Goal: Task Accomplishment & Management: Manage account settings

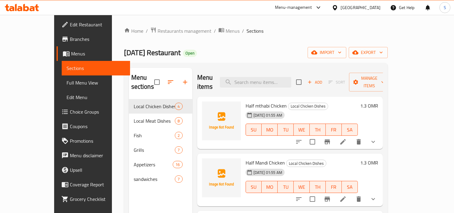
click at [347, 138] on icon at bounding box center [343, 141] width 7 height 7
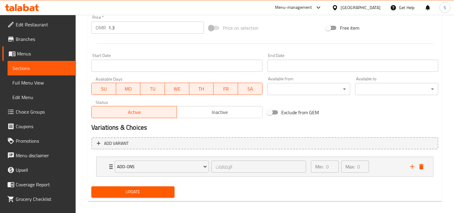
scroll to position [224, 0]
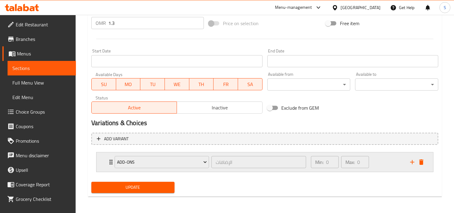
click at [382, 166] on div "Min: 0 ​ Max: 0 ​" at bounding box center [357, 161] width 99 height 19
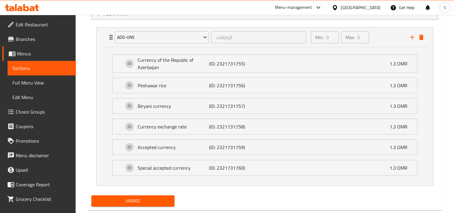
scroll to position [363, 0]
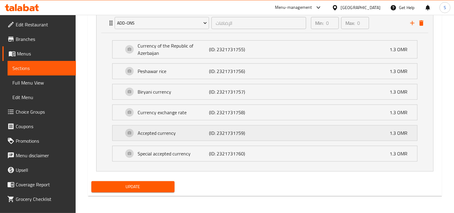
click at [262, 132] on div "Accepted currency (ID: 2321731759) 1.3 OMR" at bounding box center [267, 132] width 287 height 15
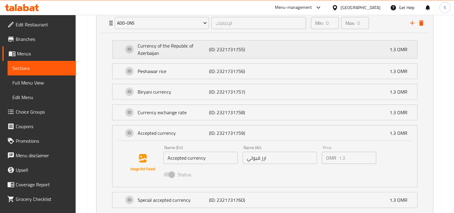
click at [335, 54] on div "Currency of the [GEOGRAPHIC_DATA] (ID: 2321731755) 1.3 OMR" at bounding box center [267, 50] width 287 height 18
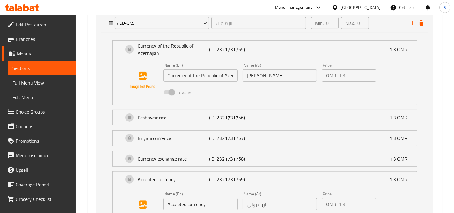
click at [282, 76] on input "[PERSON_NAME]" at bounding box center [280, 75] width 74 height 12
click at [283, 75] on input "[PERSON_NAME]" at bounding box center [280, 75] width 74 height 12
click at [40, 112] on span "Choice Groups" at bounding box center [43, 111] width 55 height 7
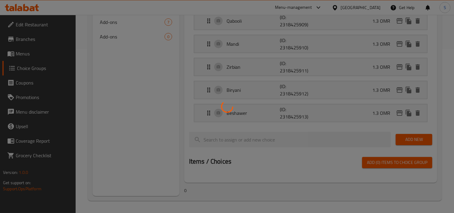
scroll to position [86, 0]
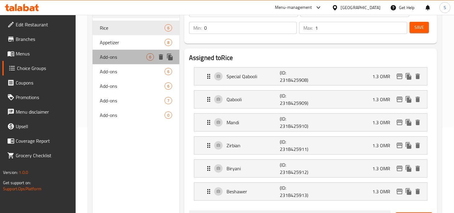
click at [122, 58] on span "Add-ons" at bounding box center [123, 56] width 47 height 7
type input "Add-ons"
type input "الإضافات"
type input "0"
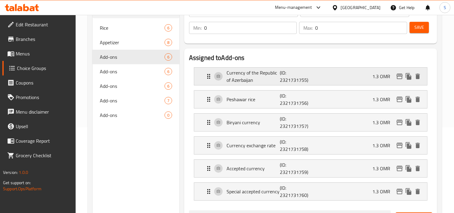
click at [310, 80] on p "(ID: 2321731755)" at bounding box center [298, 76] width 36 height 15
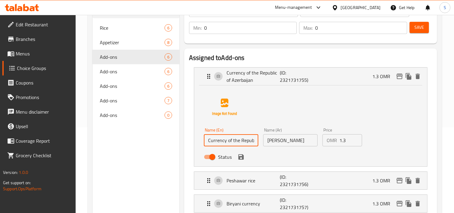
click at [238, 141] on input "Currency of the Republic of Azerbaijan" at bounding box center [231, 140] width 54 height 12
click at [238, 140] on input "Currency of the Republic of Azerbaijan" at bounding box center [231, 140] width 54 height 12
type input "~"
click at [239, 159] on icon "save" at bounding box center [241, 156] width 5 height 5
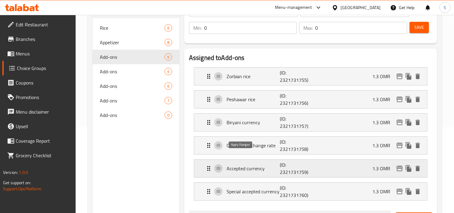
type input "Zorbian rice"
click at [266, 101] on p "Peshawar rice" at bounding box center [253, 99] width 53 height 7
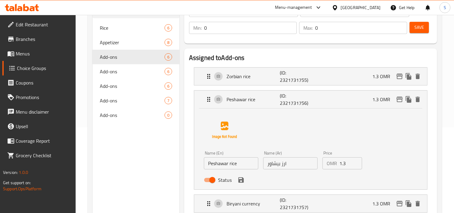
scroll to position [186, 0]
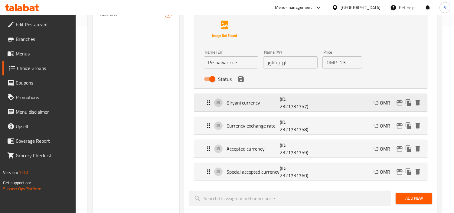
click at [272, 104] on p "Biryani currency" at bounding box center [253, 102] width 53 height 7
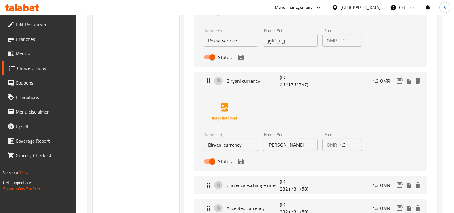
scroll to position [220, 0]
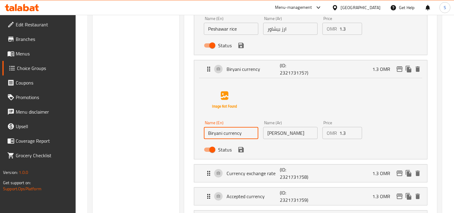
click at [231, 134] on input "Biryani currency" at bounding box center [231, 133] width 54 height 12
drag, startPoint x: 283, startPoint y: 149, endPoint x: 304, endPoint y: 154, distance: 20.9
click at [289, 150] on nav "Zorbian rice (ID: 2321731755) 1.3 OMR Name (En) Zorbian rice Name (En) Name (Ar…" at bounding box center [310, 80] width 243 height 305
click at [288, 160] on li "Biryani currency (ID: 2321731757) 1.3 OMR Name (En) Biryani rice Name (En) Name…" at bounding box center [310, 110] width 243 height 104
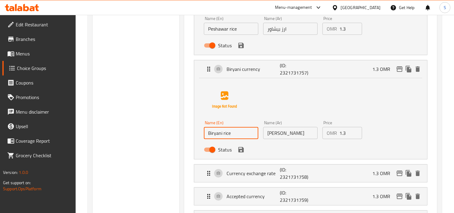
click at [276, 163] on li "Currency exchange rate (ID: 2321731758) 1.3 OMR Name (En) Currency exchange rat…" at bounding box center [310, 173] width 243 height 23
type input "[PERSON_NAME]"
click at [242, 149] on icon "save" at bounding box center [241, 149] width 5 height 5
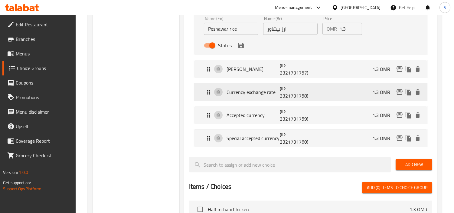
click at [261, 91] on p "Currency exchange rate" at bounding box center [253, 91] width 53 height 7
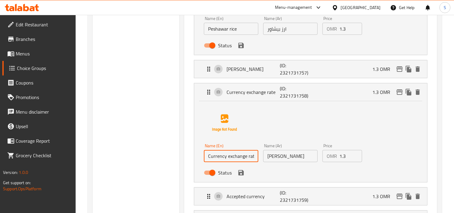
click at [246, 154] on input "Currency exchange rate" at bounding box center [231, 156] width 54 height 12
type input "n"
click at [243, 171] on icon "save" at bounding box center [241, 172] width 5 height 5
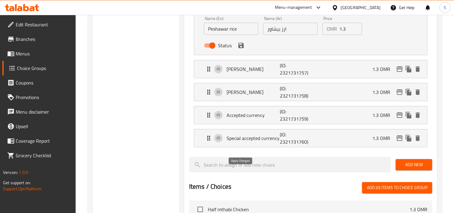
type input "[PERSON_NAME]"
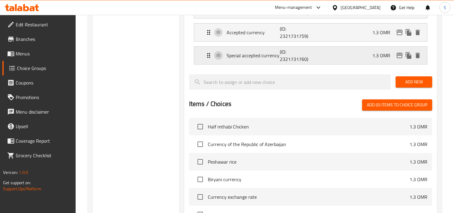
scroll to position [288, 0]
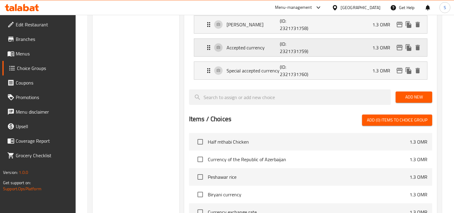
click at [295, 46] on p "(ID: 2321731759)" at bounding box center [298, 47] width 36 height 15
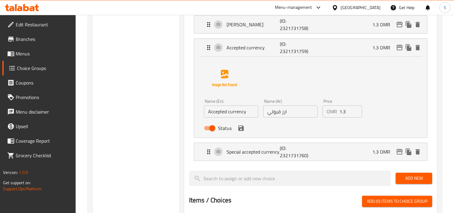
click at [243, 112] on input "Accepted currency" at bounding box center [231, 111] width 54 height 12
click at [243, 111] on input "Accepted currency" at bounding box center [231, 111] width 54 height 12
click at [241, 128] on icon "save" at bounding box center [241, 127] width 5 height 5
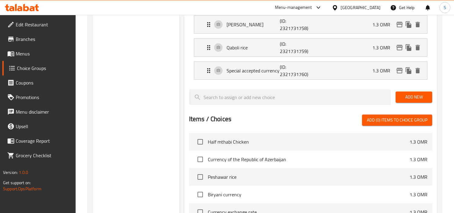
type input "Qaboli rice"
click at [259, 72] on p "Special accepted currency" at bounding box center [253, 70] width 53 height 7
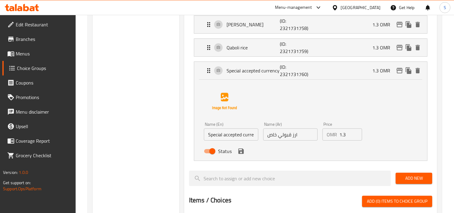
click at [233, 133] on input "Special accepted currency" at bounding box center [231, 134] width 54 height 12
click at [248, 134] on input "Special qaboli currency" at bounding box center [231, 134] width 54 height 12
click at [240, 150] on icon "save" at bounding box center [241, 150] width 7 height 7
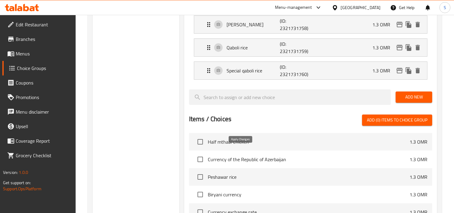
type input "Special qaboli rice"
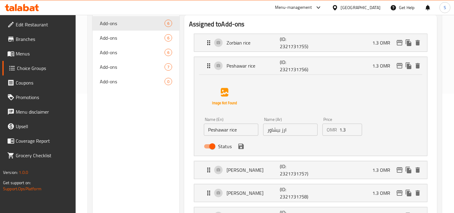
scroll to position [0, 0]
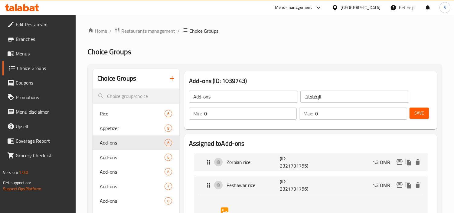
click at [422, 110] on span "Save" at bounding box center [420, 113] width 10 height 8
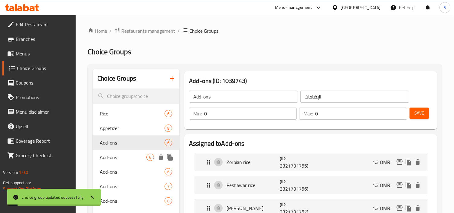
click at [137, 156] on span "Add-ons" at bounding box center [123, 156] width 47 height 7
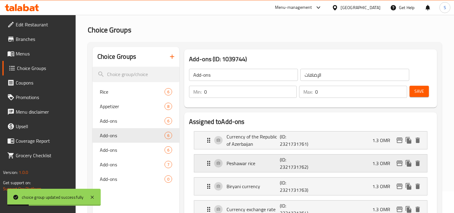
scroll to position [34, 0]
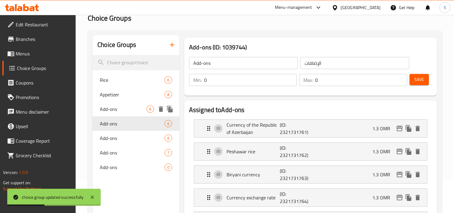
click at [139, 109] on span "Add-ons" at bounding box center [123, 108] width 47 height 7
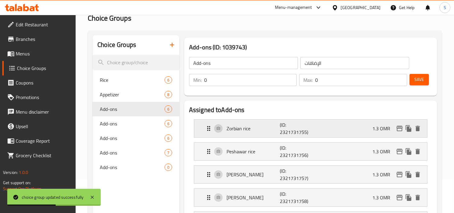
click at [248, 126] on p "Zorbian rice" at bounding box center [253, 128] width 53 height 7
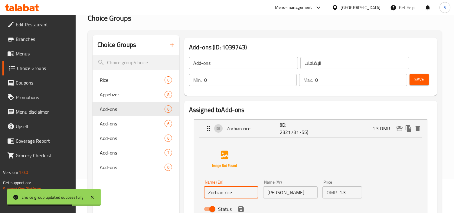
click at [238, 191] on input "Zorbian rice" at bounding box center [231, 192] width 54 height 12
drag, startPoint x: 118, startPoint y: 125, endPoint x: 126, endPoint y: 125, distance: 7.6
click at [118, 126] on span "Add-ons" at bounding box center [123, 123] width 47 height 7
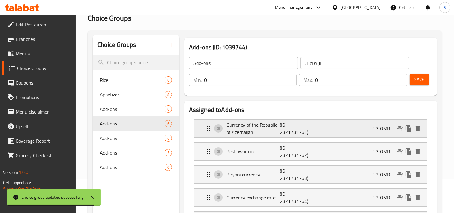
click at [301, 127] on p "(ID: 2321731761)" at bounding box center [298, 128] width 36 height 15
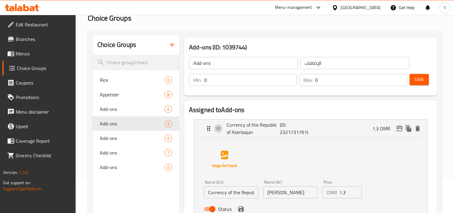
click at [242, 197] on input "Currency of the Republic of Azerbaijan" at bounding box center [231, 192] width 54 height 12
click at [242, 196] on input "Currency of the Republic of Azerbaijan" at bounding box center [231, 192] width 54 height 12
paste input "Zorbian rice"
click at [240, 206] on icon "save" at bounding box center [241, 208] width 5 height 5
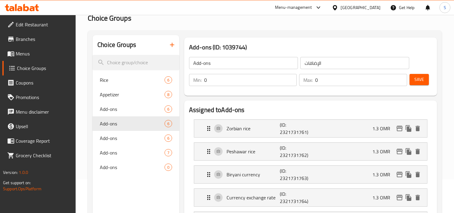
type input "Zorbian rice"
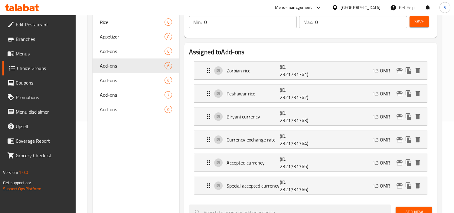
scroll to position [101, 0]
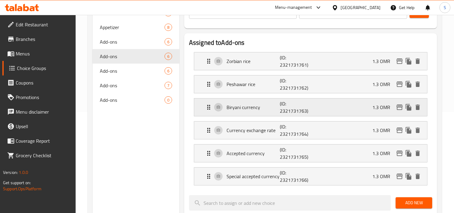
click at [247, 111] on div "Biryani currency (ID: 2321731763) 1.3 OMR" at bounding box center [312, 107] width 215 height 18
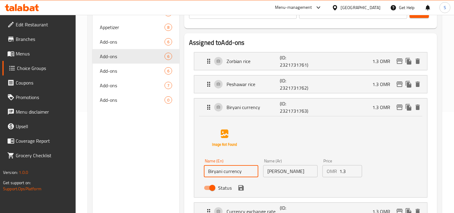
click at [234, 173] on input "Biryani currency" at bounding box center [231, 171] width 54 height 12
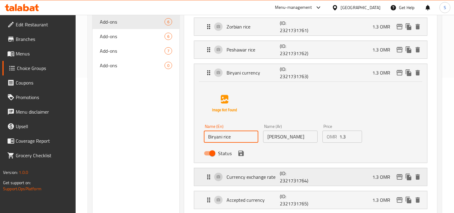
scroll to position [168, 0]
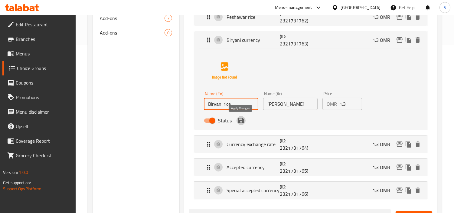
click at [243, 121] on icon "save" at bounding box center [241, 120] width 5 height 5
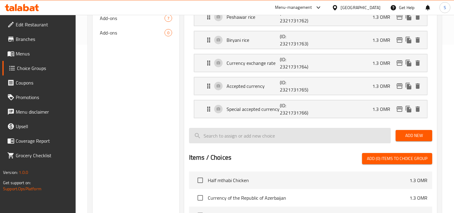
type input "Biryani rice"
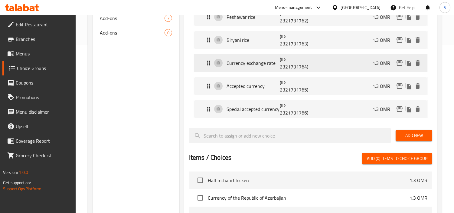
click at [263, 64] on p "Currency exchange rate" at bounding box center [253, 62] width 53 height 7
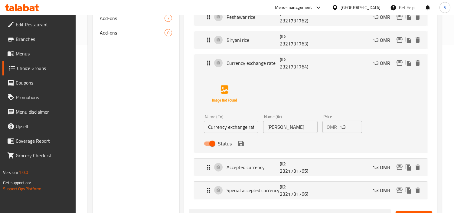
click at [240, 130] on input "Currency exchange rate" at bounding box center [231, 127] width 54 height 12
click at [242, 141] on icon "save" at bounding box center [241, 143] width 5 height 5
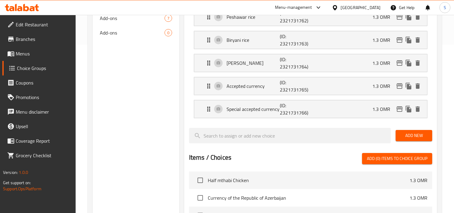
type input "[PERSON_NAME]"
click at [242, 89] on p "Accepted currency" at bounding box center [253, 85] width 53 height 7
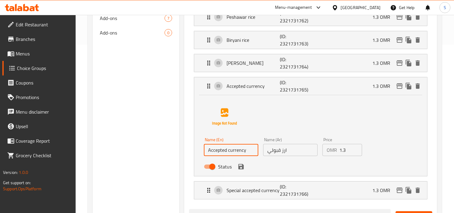
click at [219, 152] on input "Accepted currency" at bounding box center [231, 150] width 54 height 12
click at [232, 151] on input "qaboli currency" at bounding box center [231, 150] width 54 height 12
drag, startPoint x: 232, startPoint y: 150, endPoint x: 238, endPoint y: 150, distance: 6.1
click at [233, 152] on input "qaboli currency" at bounding box center [231, 150] width 54 height 12
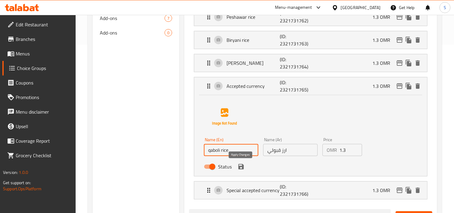
click at [241, 166] on icon "save" at bounding box center [241, 166] width 5 height 5
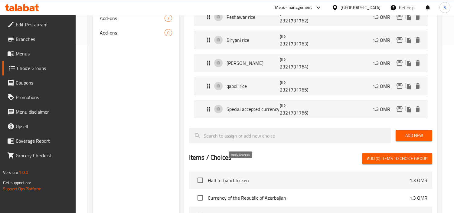
type input "qaboli rice"
click at [240, 108] on p "Special accepted currency" at bounding box center [253, 108] width 53 height 7
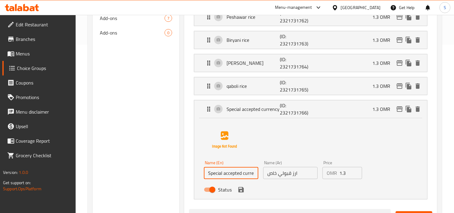
click at [229, 173] on input "Special accepted currency" at bounding box center [231, 173] width 54 height 12
click at [246, 172] on input "Special qaboli currency" at bounding box center [231, 173] width 54 height 12
click at [239, 188] on icon "save" at bounding box center [241, 189] width 7 height 7
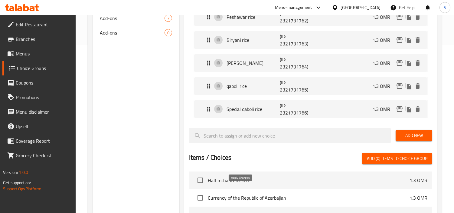
type input "Special qaboli rice"
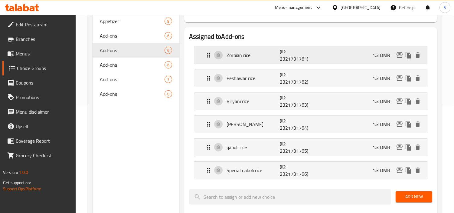
scroll to position [0, 0]
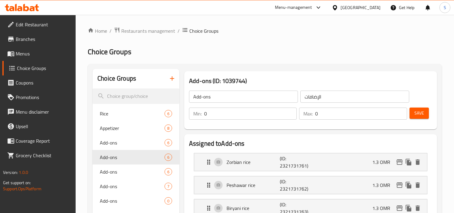
click at [414, 111] on button "Save" at bounding box center [419, 112] width 19 height 11
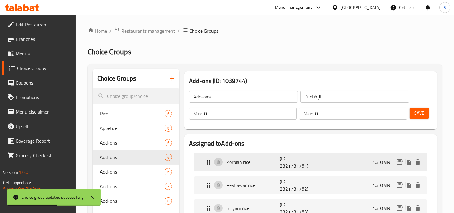
click at [298, 162] on p "(ID: 2321731761)" at bounding box center [298, 162] width 36 height 15
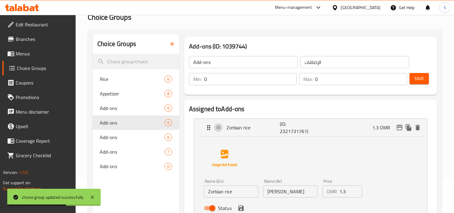
scroll to position [67, 0]
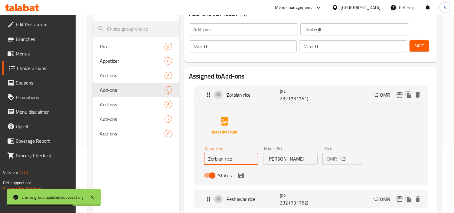
click at [243, 160] on input "Zorbian rice" at bounding box center [231, 159] width 54 height 12
click at [126, 99] on div "Add-ons 6" at bounding box center [136, 104] width 87 height 15
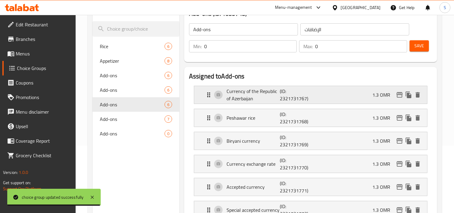
click at [276, 94] on p "Currency of the Republic of Azerbaijan" at bounding box center [253, 94] width 53 height 15
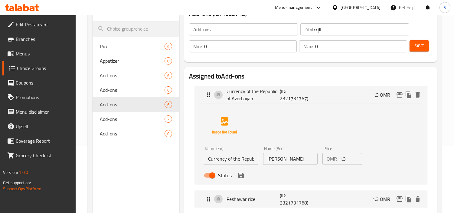
click at [246, 157] on input "Currency of the Republic of Azerbaijan" at bounding box center [231, 159] width 54 height 12
paste input "Zorbian rice"
click at [243, 175] on icon "save" at bounding box center [241, 175] width 5 height 5
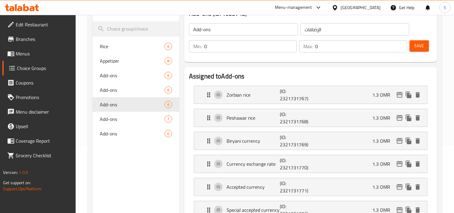
type input "Zorbian rice"
click at [244, 147] on div "Biryani currency (ID: 2321731769) 1.3 OMR" at bounding box center [312, 141] width 215 height 18
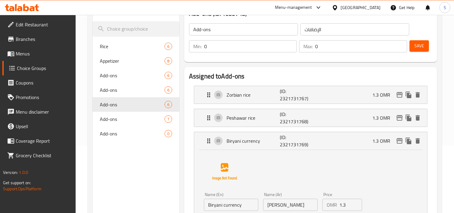
click at [233, 207] on input "Biryani currency" at bounding box center [231, 205] width 54 height 12
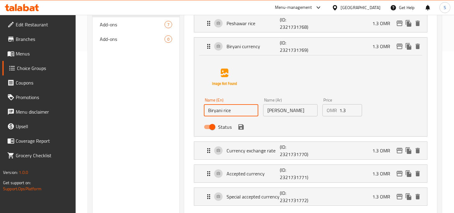
scroll to position [168, 0]
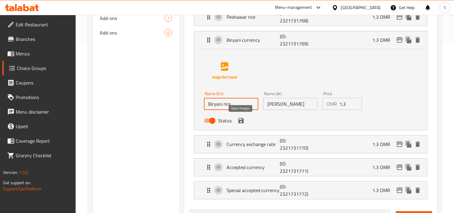
click at [238, 119] on icon "save" at bounding box center [241, 120] width 7 height 7
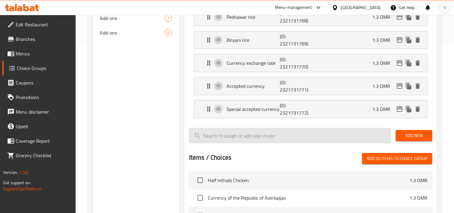
type input "Biryani rice"
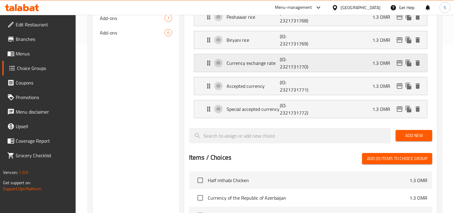
click at [256, 61] on p "Currency exchange rate" at bounding box center [253, 62] width 53 height 7
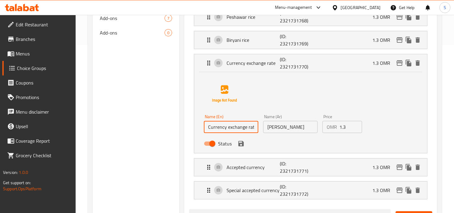
drag, startPoint x: 246, startPoint y: 125, endPoint x: 193, endPoint y: 128, distance: 53.7
click at [191, 128] on li "Currency exchange rate (ID: 2321731770) 1.3 OMR Name (En) Currency exchange rat…" at bounding box center [310, 103] width 243 height 104
click at [241, 128] on input "Currency exchange rate" at bounding box center [231, 127] width 54 height 12
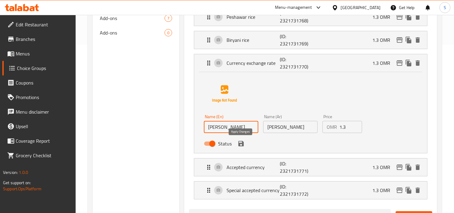
click at [243, 144] on icon "save" at bounding box center [241, 143] width 5 height 5
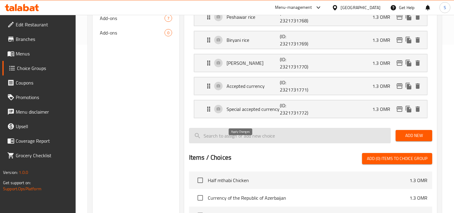
type input "[PERSON_NAME]"
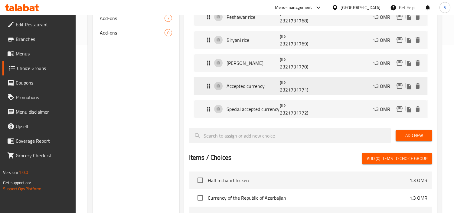
click at [276, 86] on p "Accepted currency" at bounding box center [253, 85] width 53 height 7
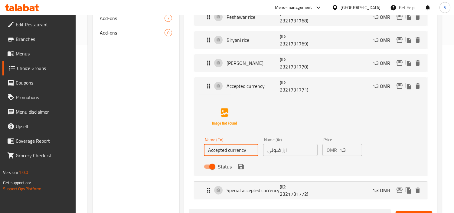
click at [213, 148] on input "Accepted currency" at bounding box center [231, 150] width 54 height 12
click at [214, 151] on input "qabloi rice" at bounding box center [231, 150] width 54 height 12
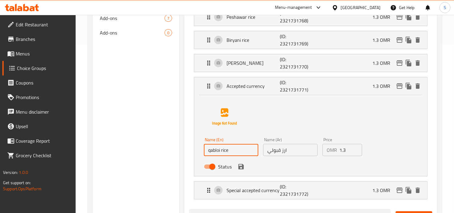
click at [214, 151] on input "qabloi rice" at bounding box center [231, 150] width 54 height 12
click at [241, 164] on icon "save" at bounding box center [241, 166] width 7 height 7
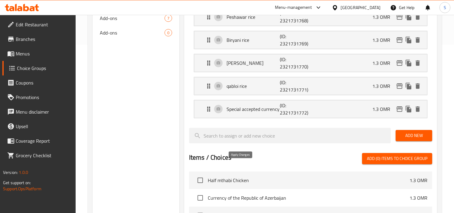
type input "qabloi rice"
click at [266, 103] on div "Special accepted currency (ID: 2321731772) 1.3 OMR" at bounding box center [312, 109] width 215 height 18
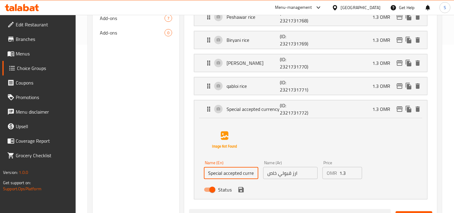
scroll to position [0, 6]
drag, startPoint x: 224, startPoint y: 171, endPoint x: 276, endPoint y: 177, distance: 52.4
click at [276, 177] on div "Name (En) Special accepted currency Name (En) Name (Ar) ارز قبولي خاص Name (Ar)…" at bounding box center [291, 178] width 178 height 40
paste input "qabloi rice"
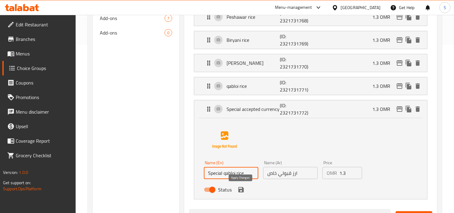
click at [240, 187] on icon "save" at bounding box center [241, 189] width 5 height 5
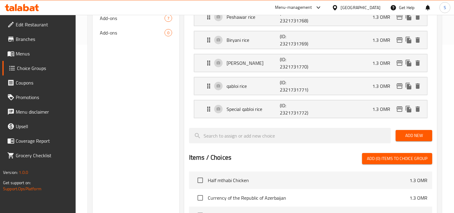
type input "Special qabloi rice"
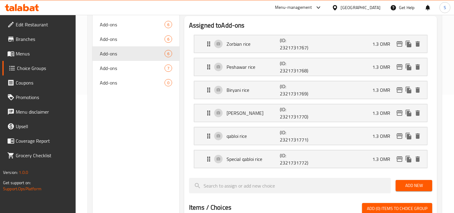
scroll to position [34, 0]
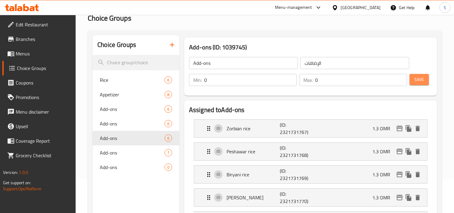
click at [421, 77] on span "Save" at bounding box center [420, 80] width 10 height 8
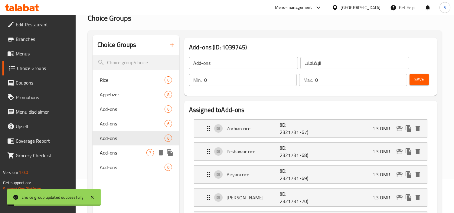
click at [123, 149] on span "Add-ons" at bounding box center [123, 152] width 47 height 7
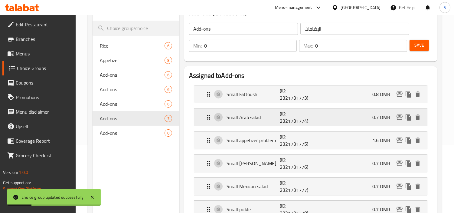
scroll to position [101, 0]
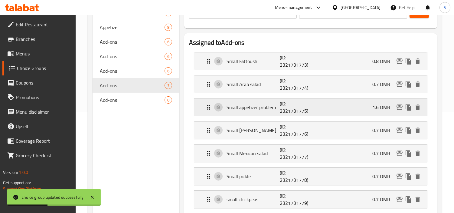
click at [282, 109] on p "(ID: 2321731775)" at bounding box center [298, 107] width 36 height 15
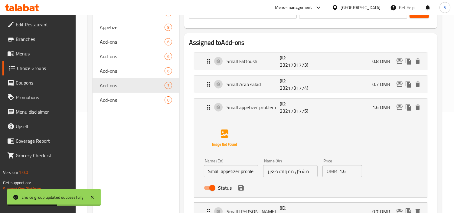
click at [249, 170] on input "Small appetizer problem" at bounding box center [231, 171] width 54 height 12
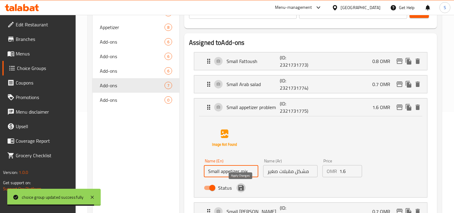
click at [240, 187] on icon "save" at bounding box center [241, 187] width 5 height 5
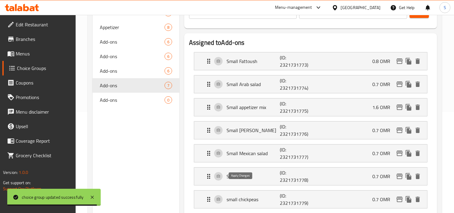
type input "Small appetizer mix"
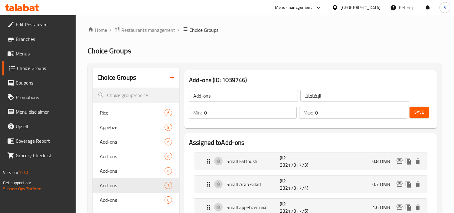
scroll to position [0, 0]
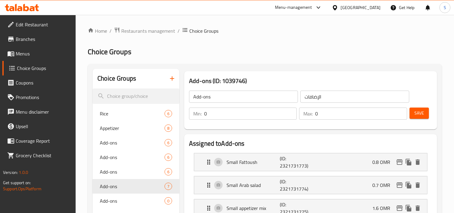
click at [415, 110] on span "Save" at bounding box center [420, 113] width 10 height 8
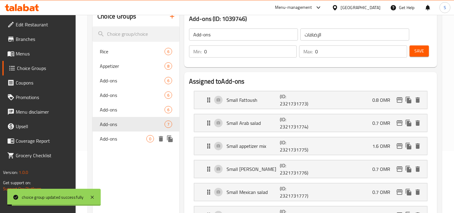
scroll to position [67, 0]
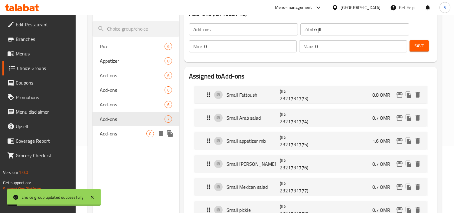
click at [108, 136] on span "Add-ons" at bounding box center [123, 133] width 47 height 7
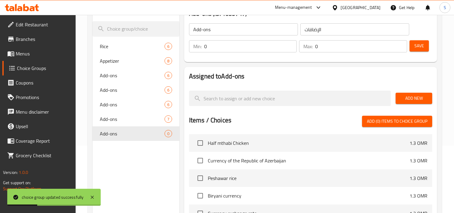
scroll to position [34, 0]
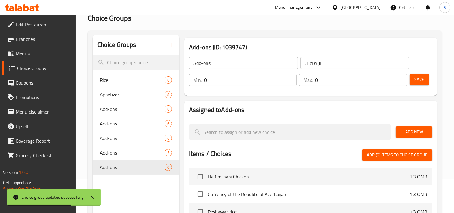
click at [41, 48] on link "Menus" at bounding box center [39, 53] width 74 height 15
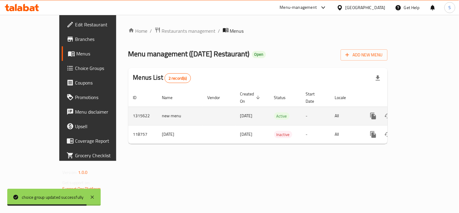
click at [421, 112] on icon "enhanced table" at bounding box center [417, 115] width 7 height 7
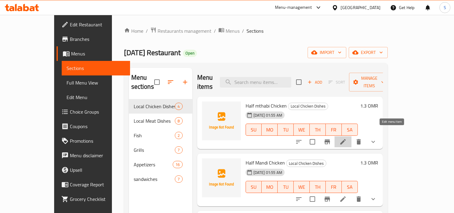
click at [347, 138] on icon at bounding box center [343, 141] width 7 height 7
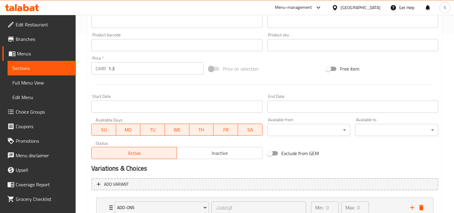
scroll to position [224, 0]
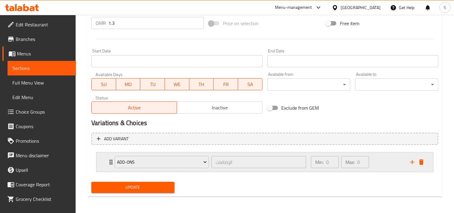
click at [377, 156] on div "Min: 0 ​ Max: 0 ​" at bounding box center [357, 161] width 99 height 19
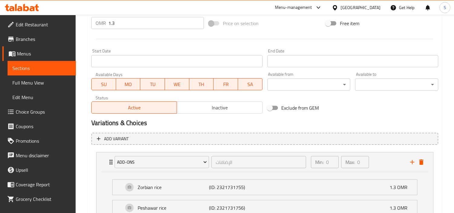
scroll to position [359, 0]
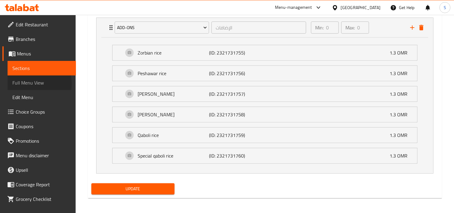
click at [26, 83] on span "Full Menu View" at bounding box center [41, 82] width 59 height 7
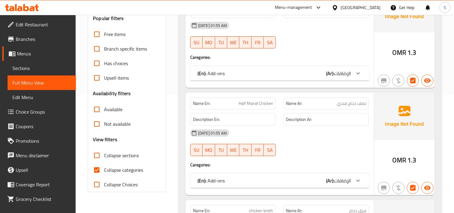
scroll to position [134, 0]
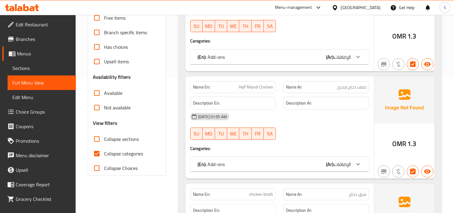
click at [125, 156] on span "Collapse categories" at bounding box center [123, 153] width 39 height 7
click at [104, 156] on input "Collapse categories" at bounding box center [97, 153] width 15 height 15
checkbox input "false"
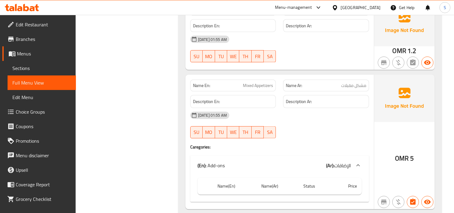
scroll to position [5685, 0]
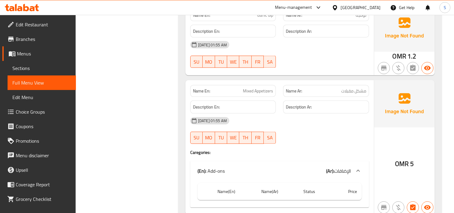
click at [256, 89] on span "Mixed Appetizers" at bounding box center [258, 91] width 30 height 6
copy span "Mixed Appetizers"
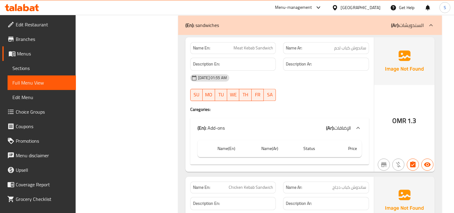
scroll to position [6661, 0]
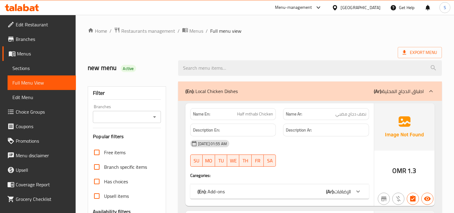
click at [12, 67] on link "Sections" at bounding box center [42, 68] width 68 height 15
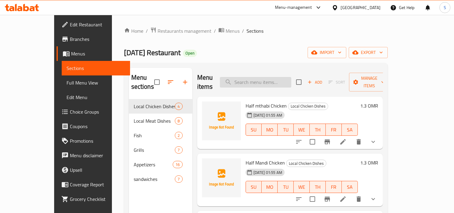
click at [292, 79] on input "search" at bounding box center [255, 82] width 71 height 11
paste input "Mixed Appetizers"
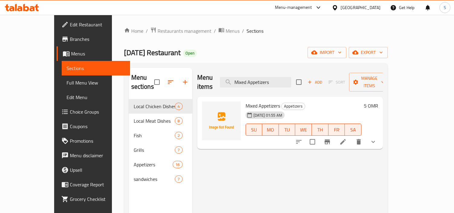
type input "Mixed Appetizers"
click at [352, 136] on li at bounding box center [343, 141] width 17 height 11
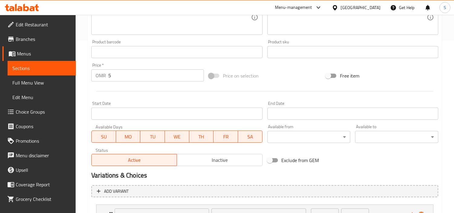
scroll to position [224, 0]
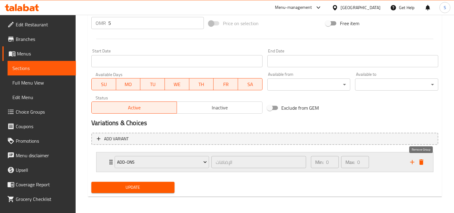
click at [421, 159] on icon "delete" at bounding box center [422, 161] width 4 height 5
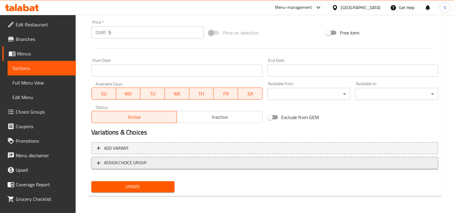
scroll to position [214, 0]
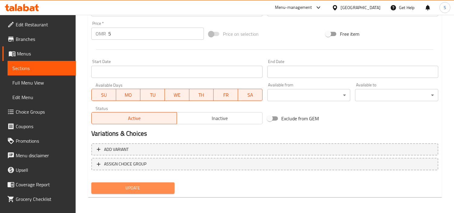
click at [163, 189] on span "Update" at bounding box center [133, 188] width 74 height 8
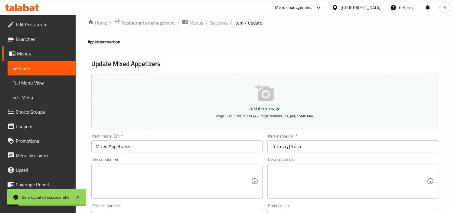
scroll to position [0, 0]
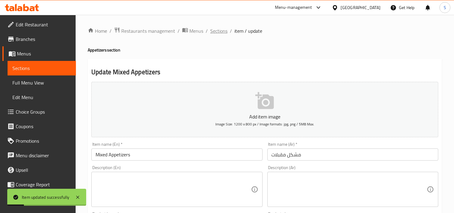
click at [213, 31] on span "Sections" at bounding box center [218, 30] width 17 height 7
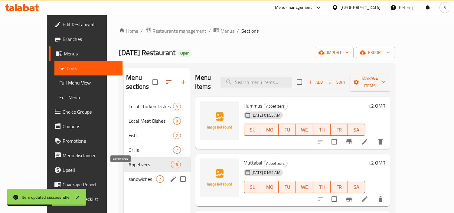
click at [134, 175] on span "sandwiches" at bounding box center [143, 178] width 28 height 7
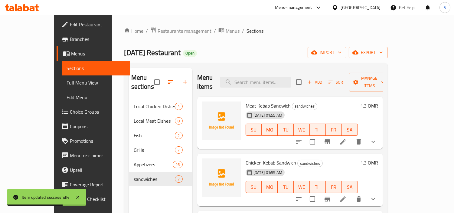
click at [347, 138] on icon at bounding box center [343, 141] width 7 height 7
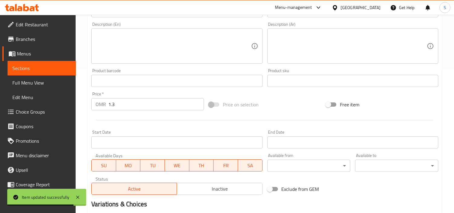
scroll to position [202, 0]
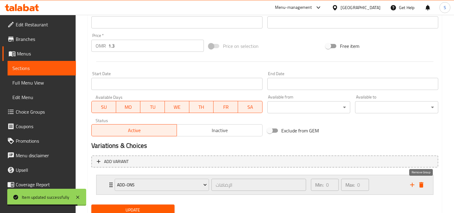
click at [424, 186] on icon "delete" at bounding box center [421, 184] width 7 height 7
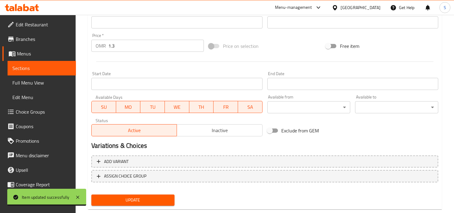
click at [115, 197] on span "Update" at bounding box center [133, 200] width 74 height 8
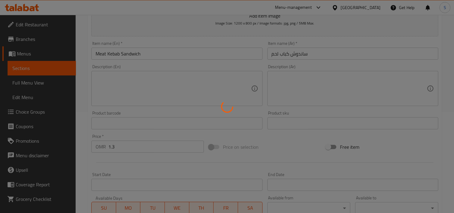
scroll to position [0, 0]
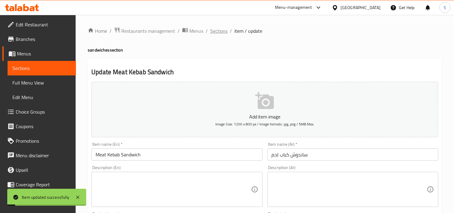
click at [219, 28] on span "Sections" at bounding box center [218, 30] width 17 height 7
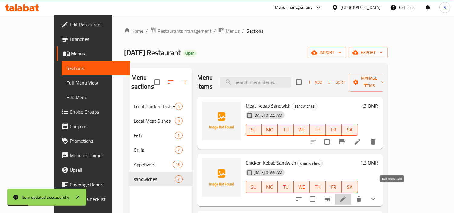
click at [347, 195] on icon at bounding box center [343, 198] width 7 height 7
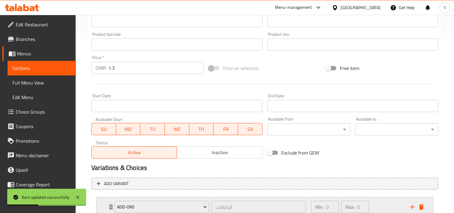
scroll to position [224, 0]
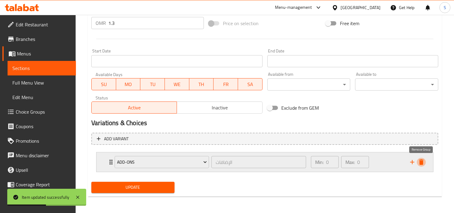
click at [422, 162] on icon "delete" at bounding box center [422, 161] width 4 height 5
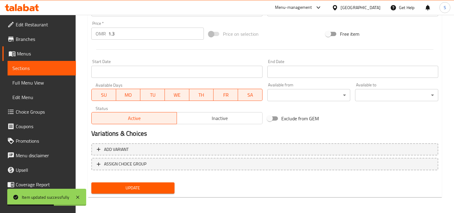
click at [132, 187] on span "Update" at bounding box center [133, 188] width 74 height 8
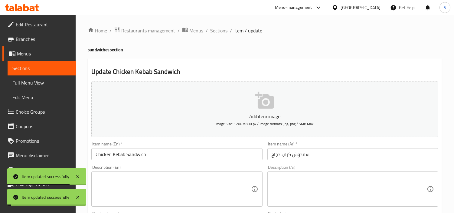
scroll to position [0, 0]
click at [212, 32] on span "Sections" at bounding box center [218, 30] width 17 height 7
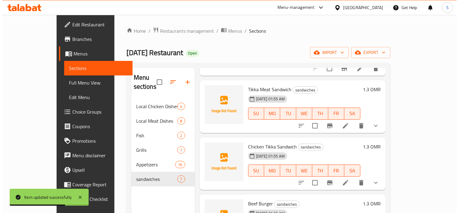
scroll to position [134, 0]
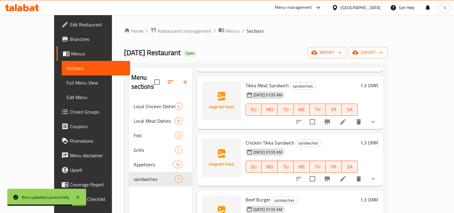
click at [352, 117] on li at bounding box center [343, 121] width 17 height 11
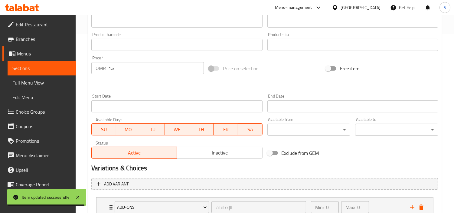
scroll to position [224, 0]
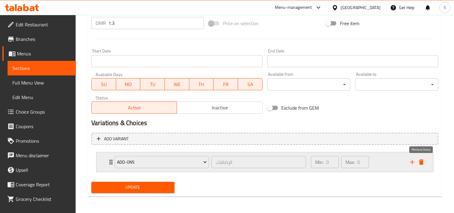
click at [419, 161] on icon "delete" at bounding box center [421, 161] width 7 height 7
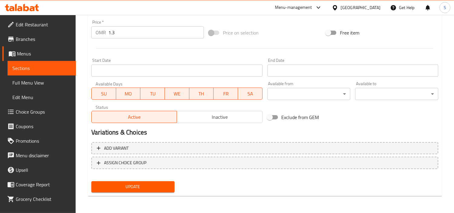
scroll to position [214, 0]
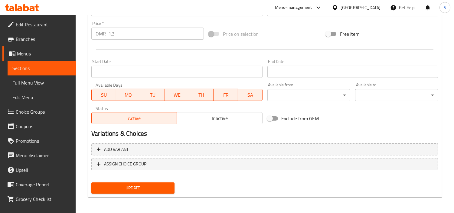
click at [162, 184] on span "Update" at bounding box center [133, 188] width 74 height 8
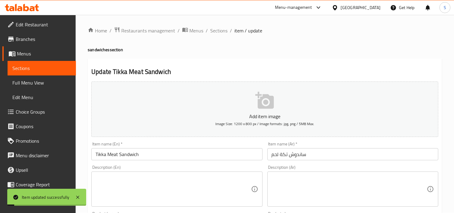
scroll to position [0, 0]
click at [220, 31] on span "Sections" at bounding box center [218, 30] width 17 height 7
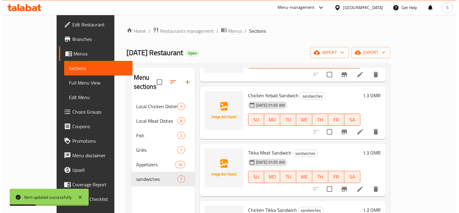
scroll to position [168, 0]
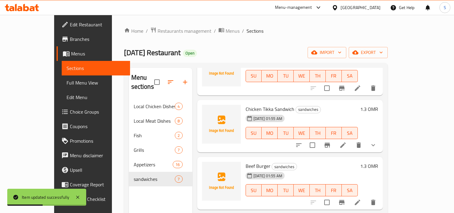
click at [352, 140] on li at bounding box center [343, 145] width 17 height 11
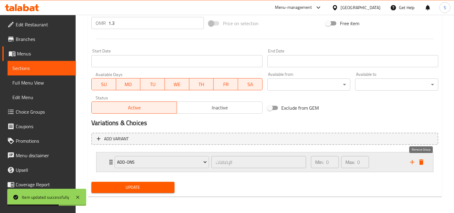
click at [421, 162] on icon "delete" at bounding box center [422, 161] width 4 height 5
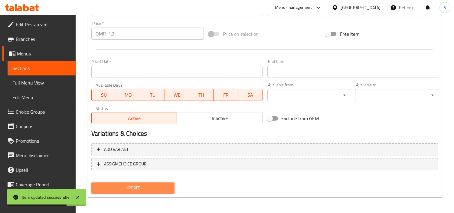
click at [116, 189] on span "Update" at bounding box center [133, 188] width 74 height 8
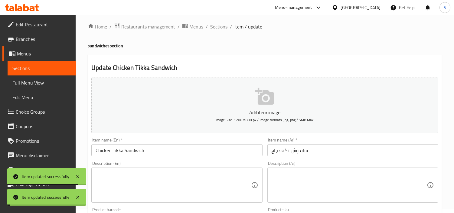
scroll to position [0, 0]
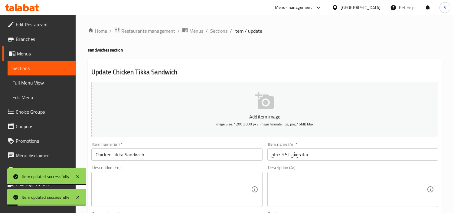
click at [221, 27] on span "Sections" at bounding box center [218, 30] width 17 height 7
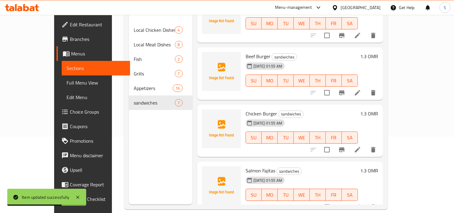
scroll to position [85, 0]
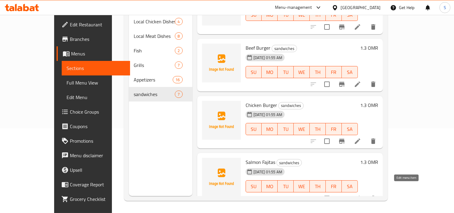
click at [361, 195] on icon at bounding box center [357, 198] width 7 height 7
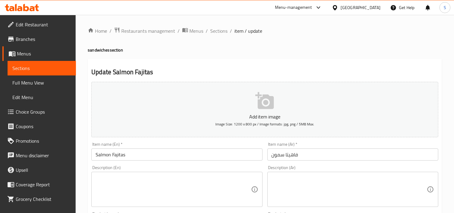
click at [102, 154] on input "Salmon Fajitas" at bounding box center [176, 154] width 171 height 12
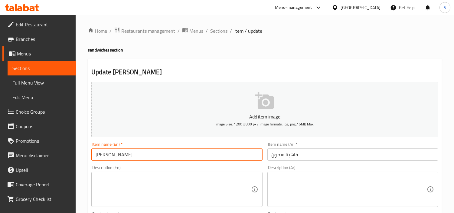
type input "Samon Fajitas"
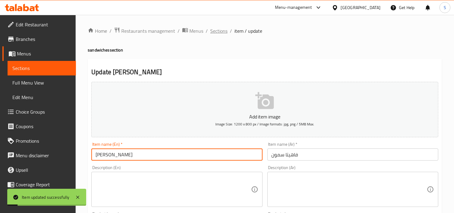
drag, startPoint x: 217, startPoint y: 32, endPoint x: 229, endPoint y: 2, distance: 31.9
click at [217, 31] on span "Sections" at bounding box center [218, 30] width 17 height 7
